Goal: Check status: Check status

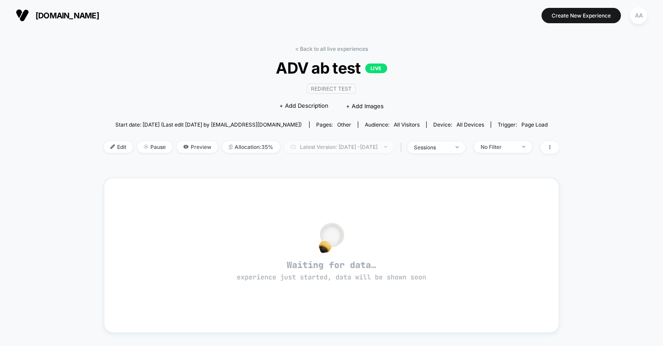
click at [304, 147] on span "Latest Version: [DATE] - [DATE]" at bounding box center [339, 147] width 110 height 12
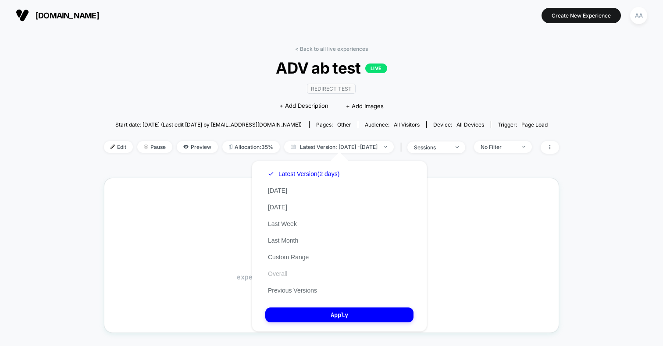
click at [285, 271] on button "Overall" at bounding box center [277, 274] width 25 height 8
click at [300, 306] on div "Latest Version (2 days) [DATE] [DATE] Last Week Last Month Custom Range Overall…" at bounding box center [339, 246] width 175 height 171
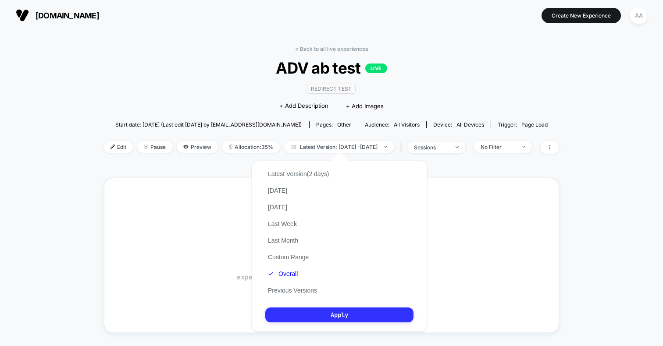
click at [299, 308] on button "Apply" at bounding box center [339, 315] width 148 height 15
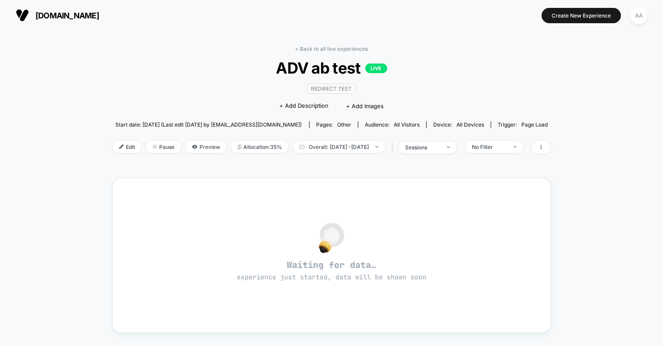
click at [302, 45] on div "< Back to all live experiences ADV ab test LIVE Redirect Test Click to edit exp…" at bounding box center [331, 274] width 438 height 471
click at [298, 49] on link "< Back to all live experiences" at bounding box center [331, 49] width 73 height 7
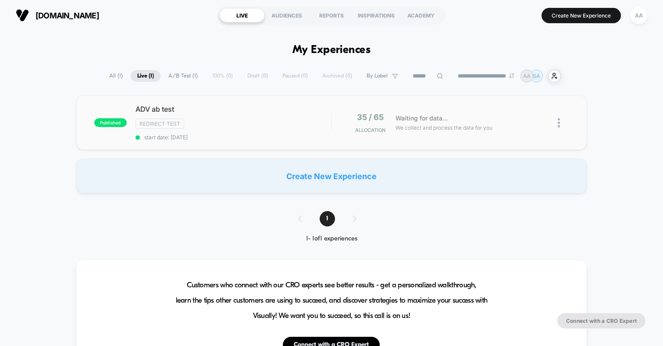
click at [245, 133] on div "ADV ab test Redirect Test start date: [DATE]" at bounding box center [233, 123] width 196 height 36
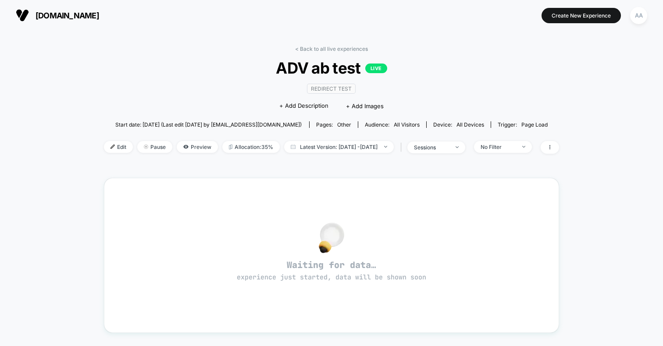
scroll to position [12, 0]
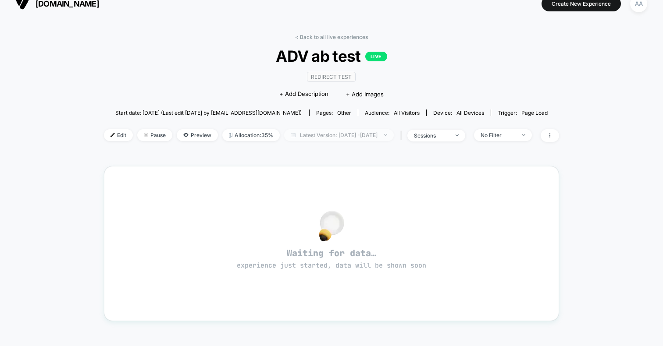
click at [290, 134] on span "Latest Version: [DATE] - [DATE]" at bounding box center [339, 135] width 110 height 12
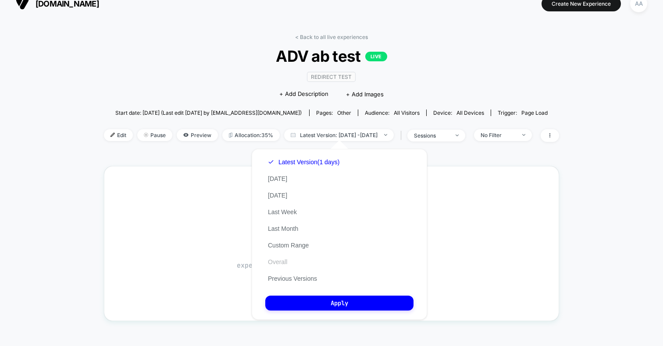
click at [282, 264] on button "Overall" at bounding box center [277, 262] width 25 height 8
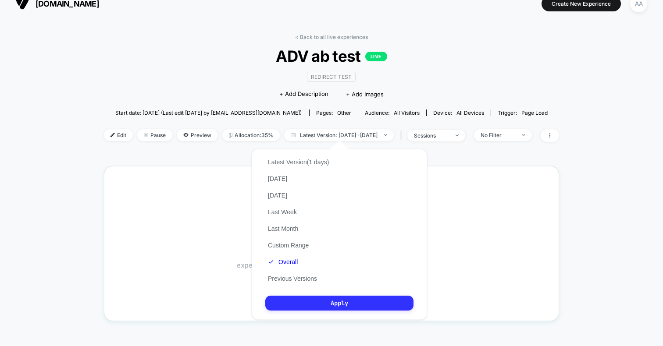
click at [295, 300] on button "Apply" at bounding box center [339, 303] width 148 height 15
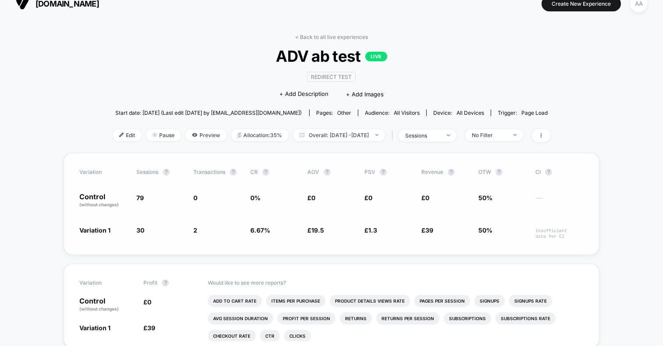
scroll to position [25, 0]
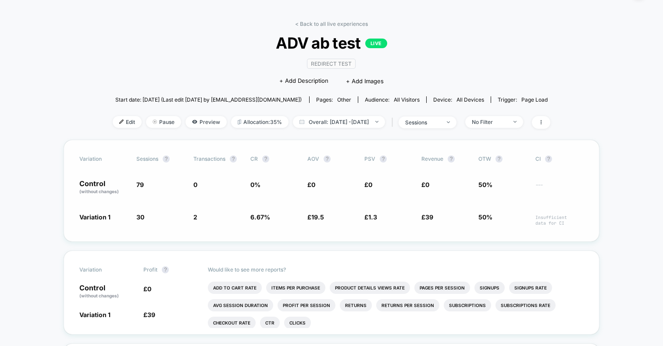
click at [217, 199] on div "Variation Sessions ? Transactions ? CR ? AOV ? PSV ? Revenue ? OTW ? CI ? Contr…" at bounding box center [332, 191] width 536 height 102
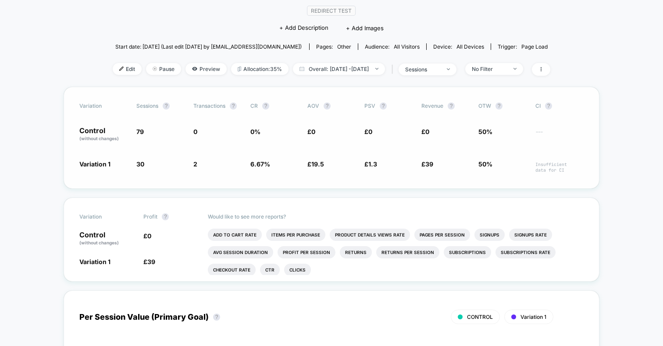
scroll to position [78, 0]
click at [235, 238] on li "Add To Cart Rate" at bounding box center [235, 234] width 54 height 12
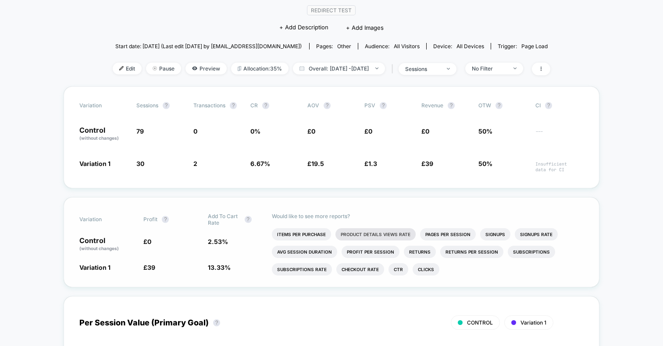
click at [339, 238] on li "Product Details Views Rate" at bounding box center [375, 234] width 80 height 12
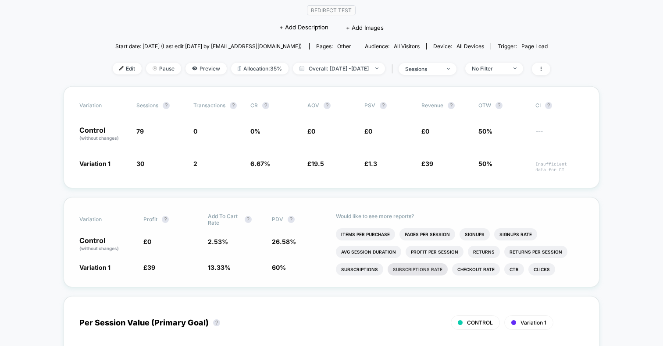
click at [394, 269] on li "Subscriptions Rate" at bounding box center [418, 270] width 60 height 12
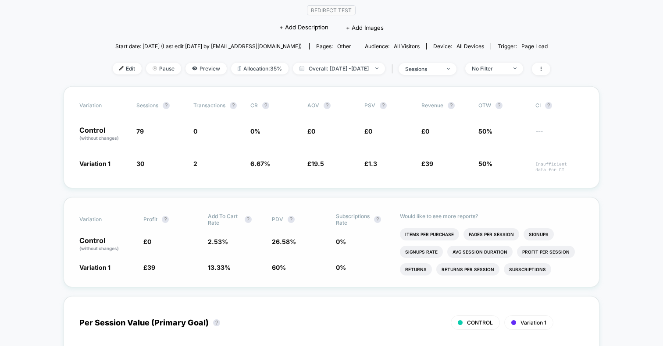
click at [335, 261] on div "Variation Profit ? Add To Cart Rate ? PDV ? Subscriptions Rate ? Control (witho…" at bounding box center [332, 242] width 536 height 90
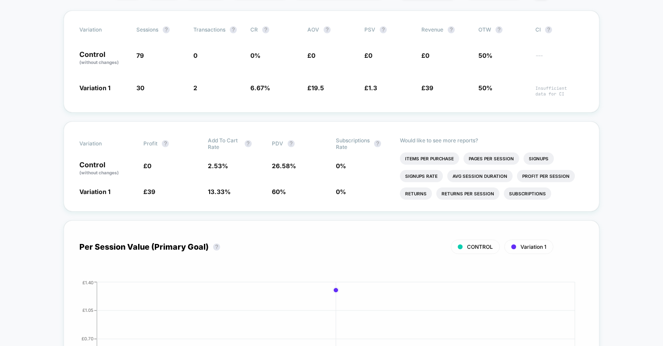
scroll to position [0, 0]
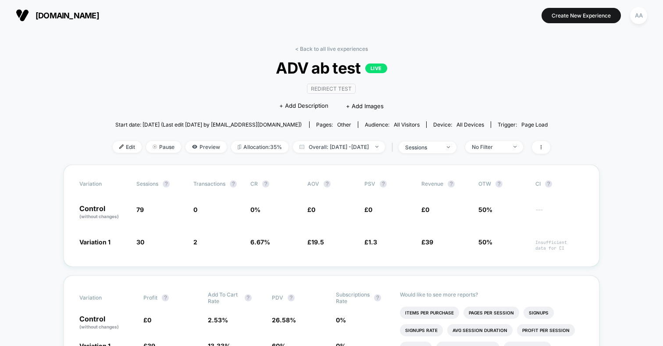
click at [308, 132] on div "< Back to all live experiences ADV ab test LIVE Redirect Test Click to edit exp…" at bounding box center [332, 105] width 438 height 119
